Goal: Book appointment/travel/reservation

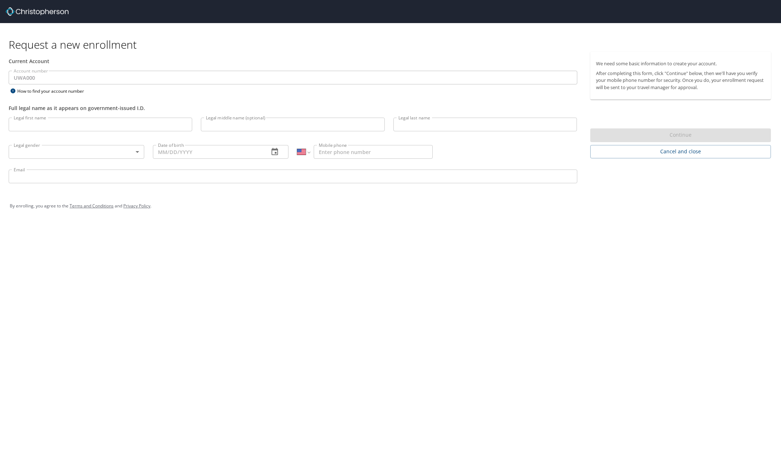
select select "US"
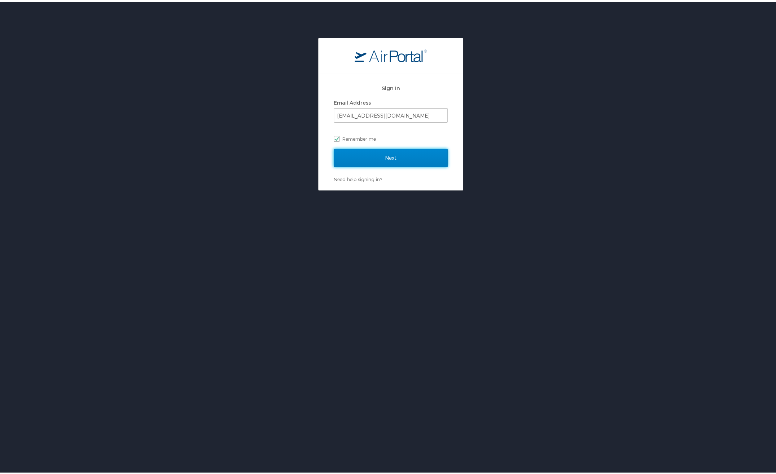
click at [379, 153] on input "Next" at bounding box center [391, 156] width 114 height 18
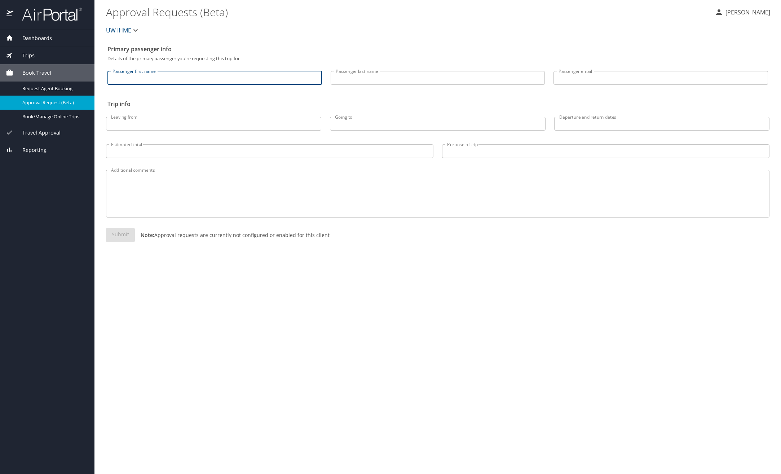
click at [137, 82] on input "Passenger first name" at bounding box center [214, 78] width 215 height 14
type input "Emmye"
type input "Cahn"
type input "cahne@uw.edu"
type input "Seattle"
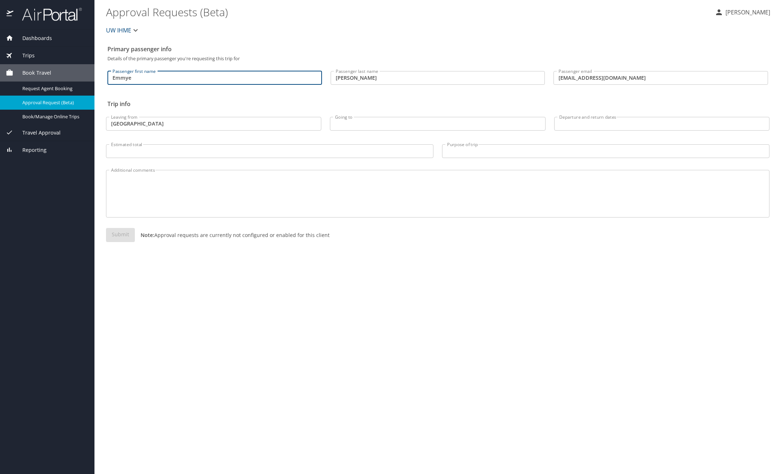
type input "London"
type input "$1445.31"
type input "Client engagement"
click at [344, 123] on input "London" at bounding box center [437, 124] width 215 height 14
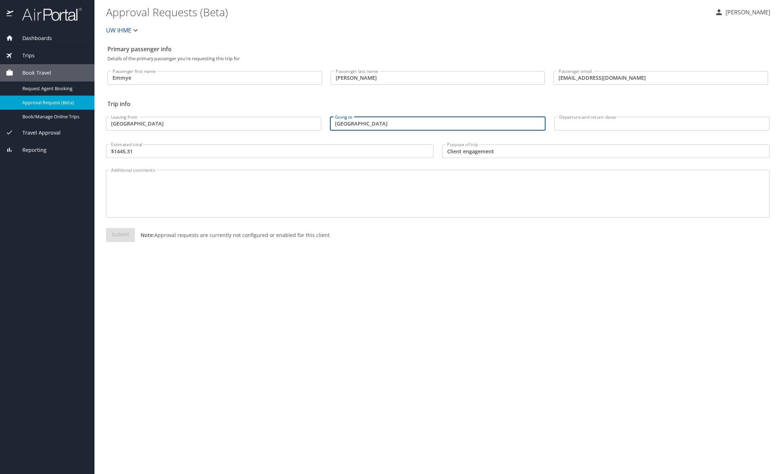
click at [344, 123] on input "London" at bounding box center [437, 124] width 215 height 14
type input "New York City"
click at [593, 123] on input "Departure and return dates" at bounding box center [661, 124] width 215 height 14
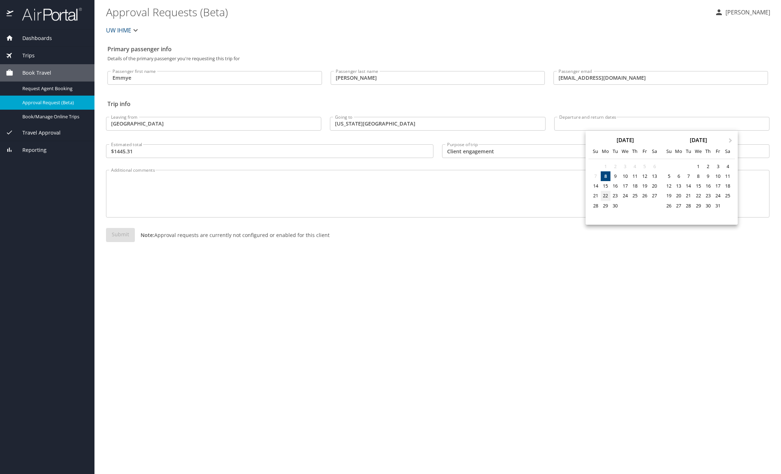
click at [606, 194] on div "22" at bounding box center [606, 196] width 10 height 10
click at [635, 195] on div "25" at bounding box center [635, 196] width 10 height 10
type input "09/22/2025 🠦 09/25/2025"
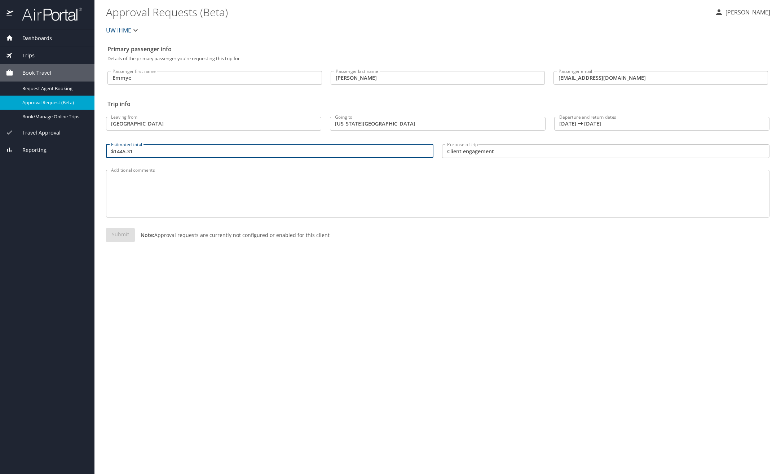
drag, startPoint x: 171, startPoint y: 153, endPoint x: 97, endPoint y: 152, distance: 73.2
click at [97, 152] on main "Approval Requests (Beta) Emmye Cahn UW IHME Primary passenger info Details of t…" at bounding box center [437, 237] width 686 height 474
type input "4000"
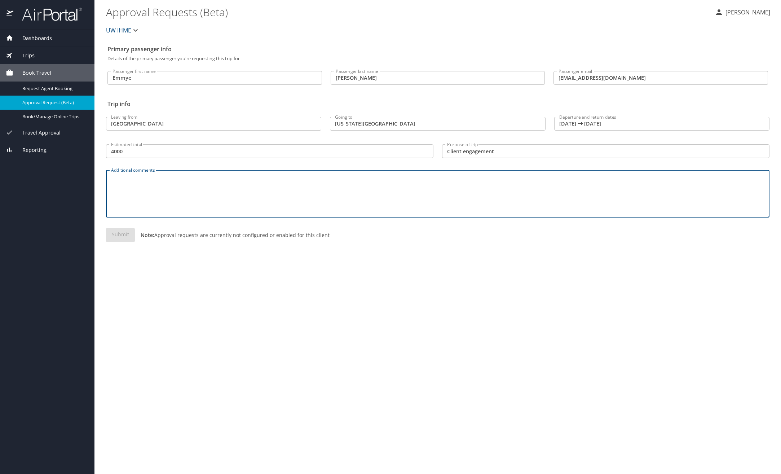
click at [123, 177] on textarea "Additional comments" at bounding box center [437, 194] width 653 height 34
type textarea "going to CV presentation of new GBD results to work with Bayer CMO and Siemens …"
click at [374, 175] on div "going to CV presentation of new GBD results to work with Bayer CMO and Siemens …" at bounding box center [437, 194] width 663 height 48
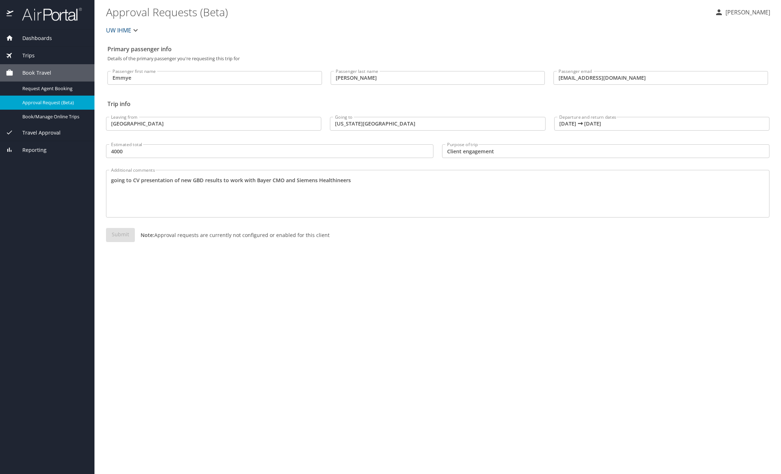
click at [159, 213] on div "going to CV presentation of new GBD results to work with Bayer CMO and Siemens …" at bounding box center [437, 194] width 663 height 48
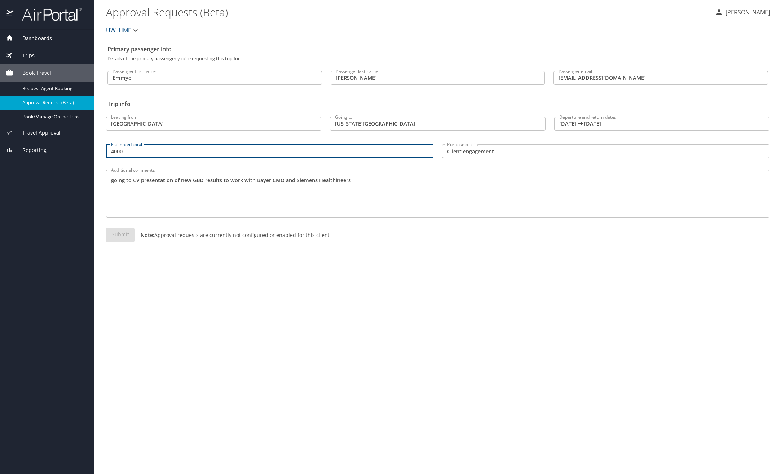
drag, startPoint x: 361, startPoint y: 146, endPoint x: 220, endPoint y: 151, distance: 140.3
click at [221, 151] on input "4000" at bounding box center [269, 151] width 327 height 14
click at [121, 234] on div "Submit Note: Approval requests are currently not configured or enabled for this…" at bounding box center [437, 241] width 663 height 26
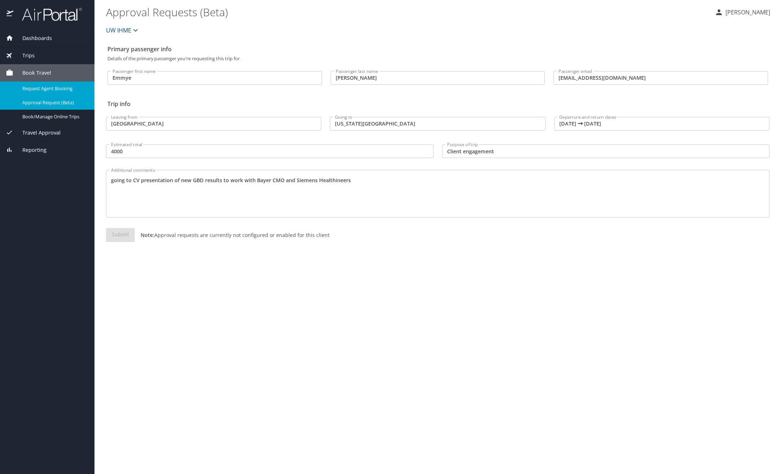
click at [46, 86] on span "Request Agent Booking" at bounding box center [53, 88] width 63 height 7
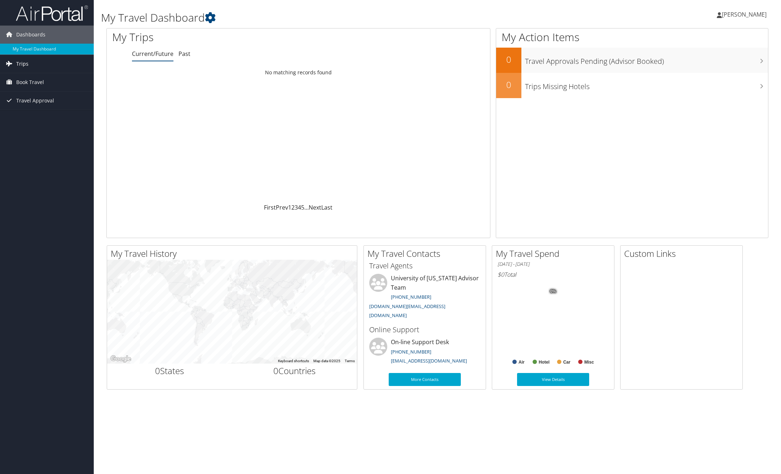
click at [32, 61] on link "Trips" at bounding box center [47, 64] width 94 height 18
click at [33, 115] on span "Book Travel" at bounding box center [30, 115] width 28 height 18
click at [32, 112] on span "Book Travel" at bounding box center [30, 115] width 28 height 18
click at [27, 129] on link "Agent Booking Request" at bounding box center [47, 129] width 94 height 11
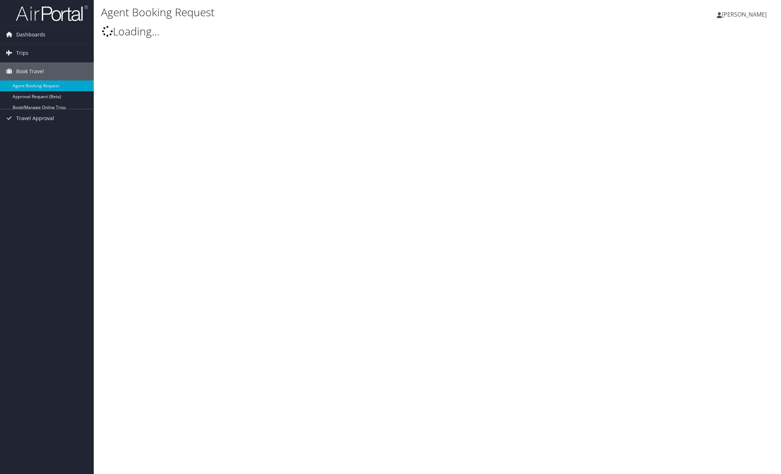
select select "[DOMAIN_NAME][EMAIL_ADDRESS][DOMAIN_NAME]"
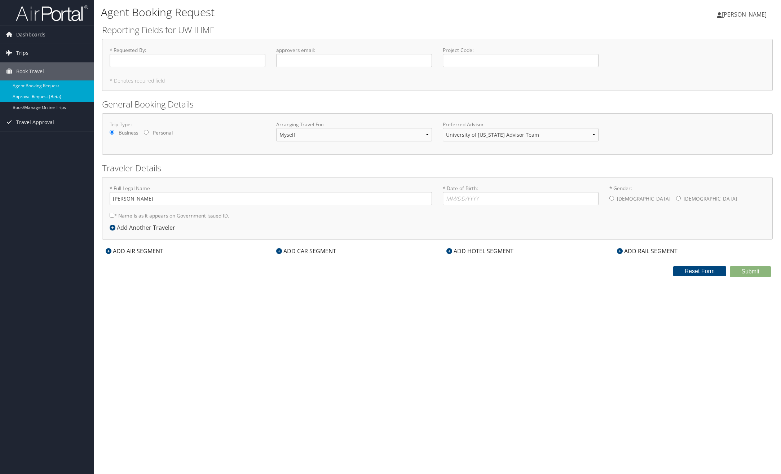
click at [46, 96] on link "Approval Request (Beta)" at bounding box center [47, 96] width 94 height 11
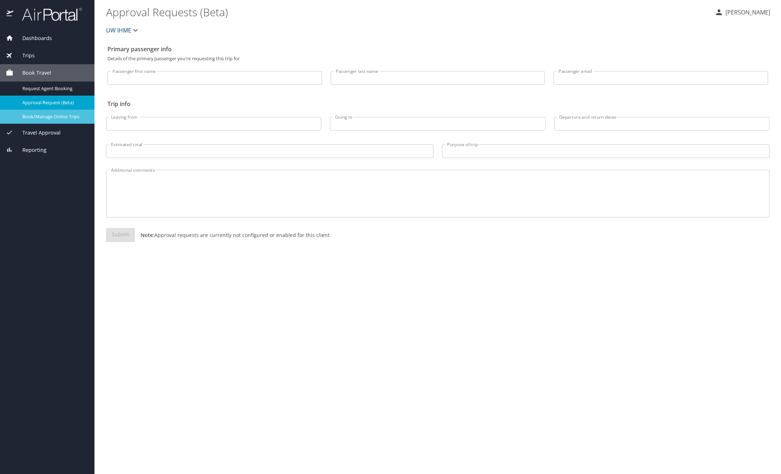
click at [41, 115] on span "Book/Manage Online Trips" at bounding box center [53, 116] width 63 height 7
